Goal: Information Seeking & Learning: Check status

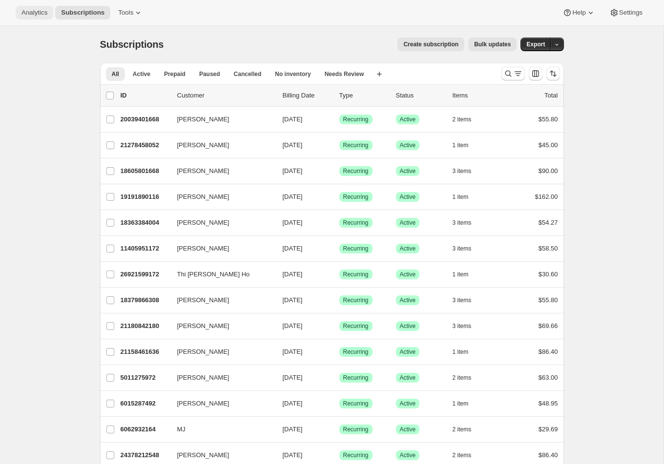
click at [28, 11] on span "Analytics" at bounding box center [34, 13] width 26 height 8
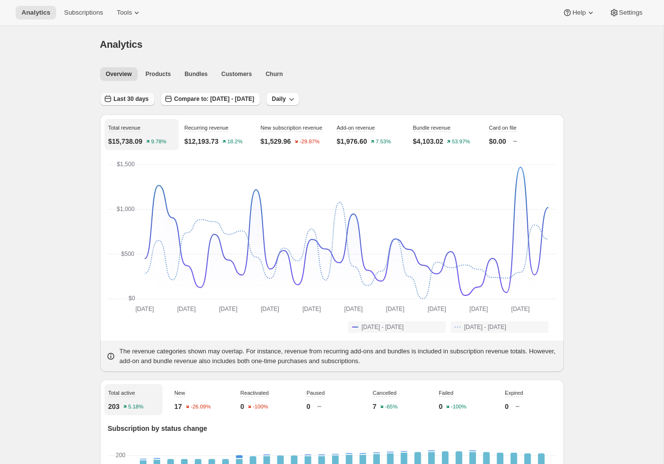
click at [112, 101] on icon "button" at bounding box center [108, 99] width 10 height 10
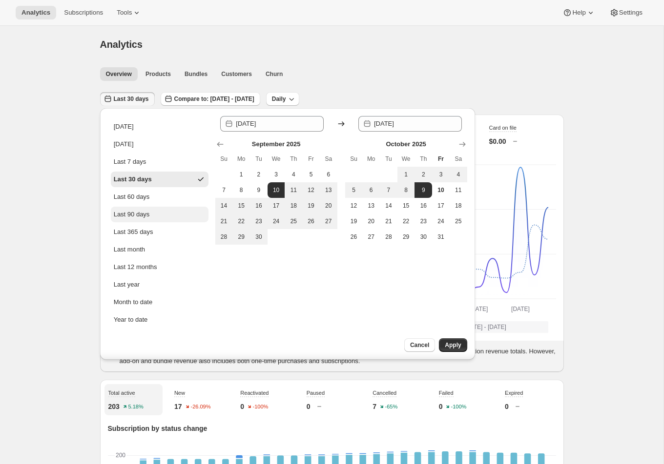
click at [143, 208] on button "Last 90 days" at bounding box center [160, 215] width 98 height 16
type input "[DATE]"
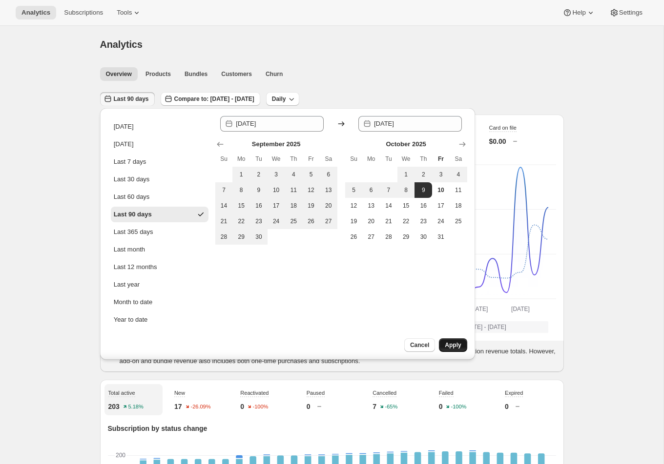
click at [454, 345] on span "Apply" at bounding box center [452, 346] width 16 height 8
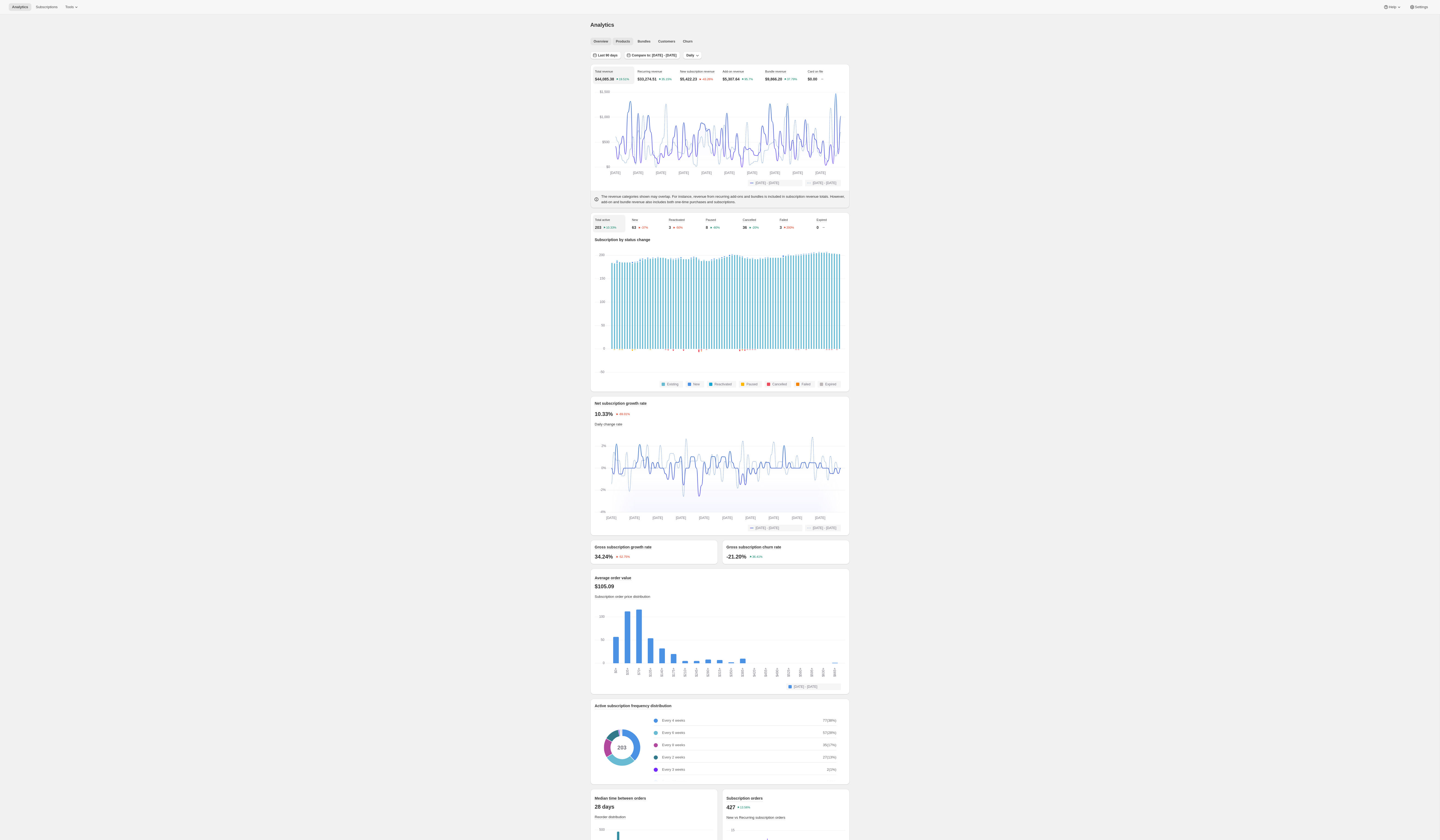
click at [371, 41] on span "Products" at bounding box center [623, 41] width 14 height 4
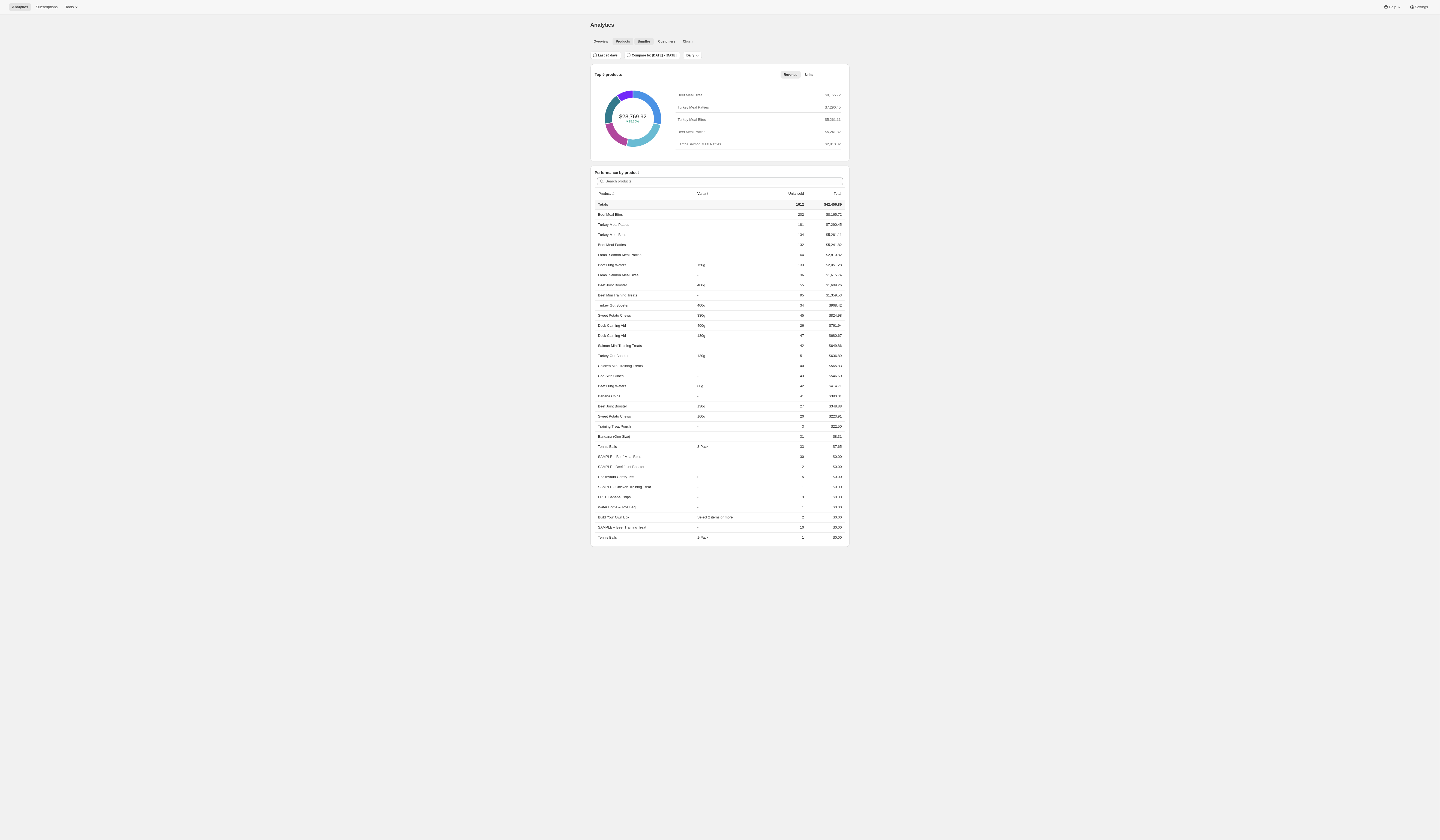
click at [371, 39] on span "Bundles" at bounding box center [644, 41] width 13 height 4
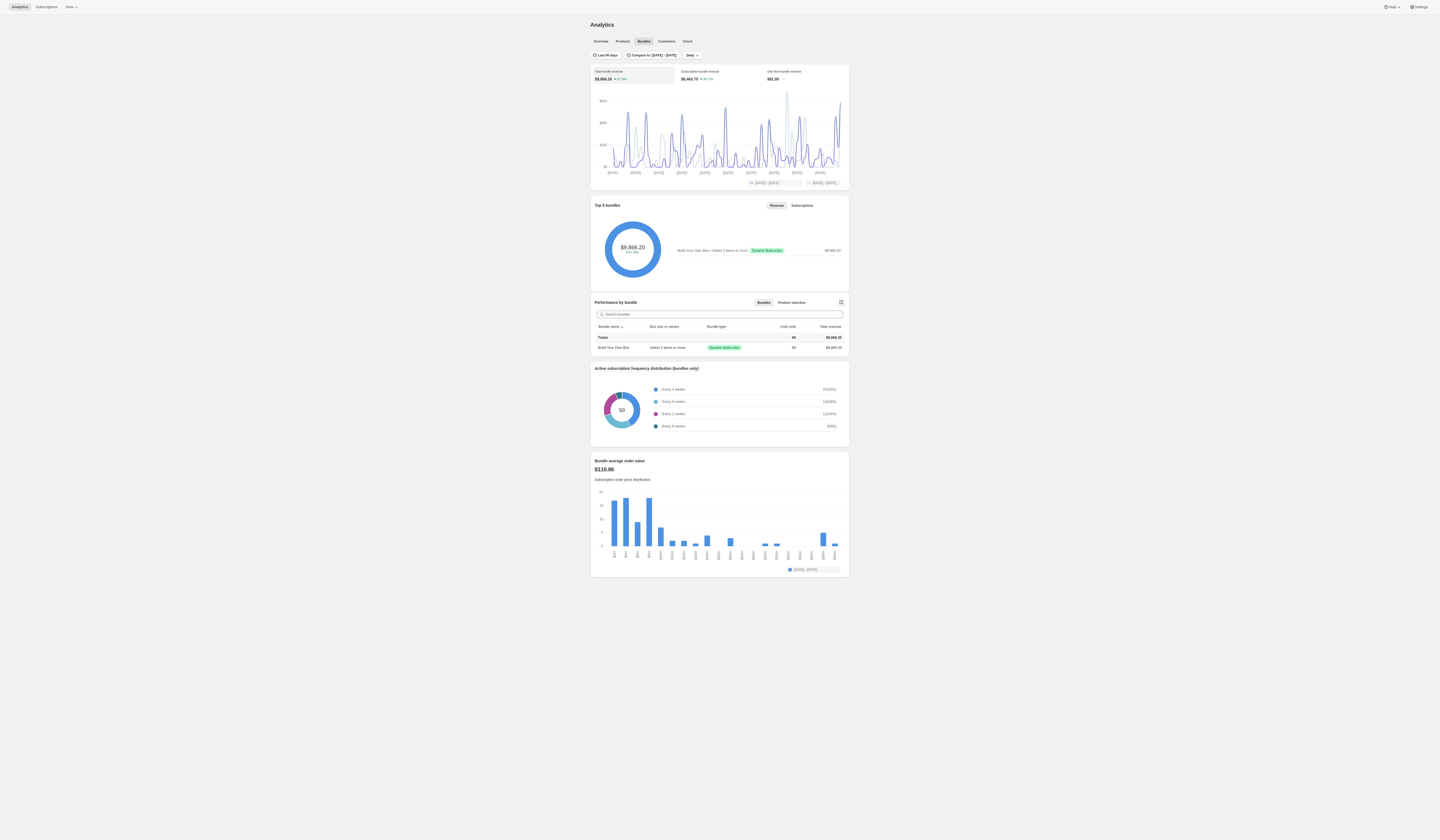
click at [371, 48] on div "Last 90 days Compare to: [DATE] - [DATE] Daily" at bounding box center [719, 53] width 259 height 12
click at [371, 41] on span "Customers" at bounding box center [666, 41] width 17 height 4
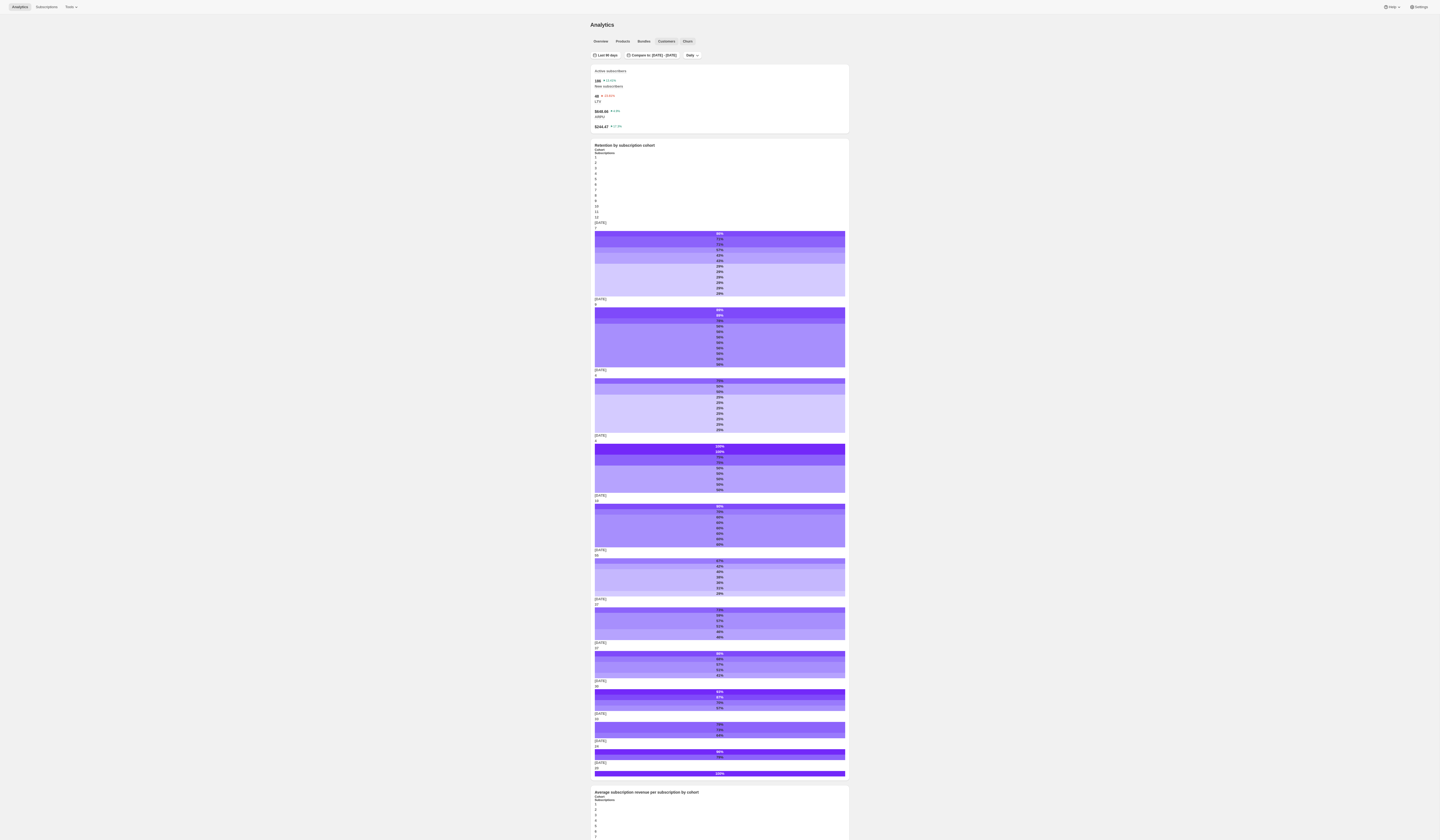
click at [371, 38] on button "Churn" at bounding box center [688, 41] width 16 height 8
